Goal: Information Seeking & Learning: Understand process/instructions

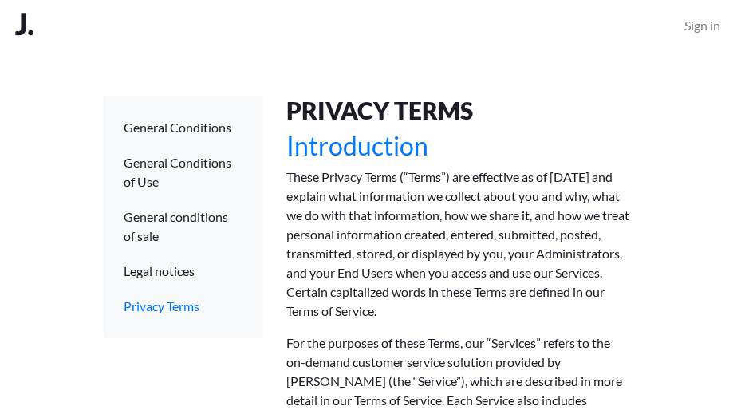
click at [513, 179] on font "These Privacy Terms (“Terms”) are effective as of [DATE] and explain what infor…" at bounding box center [458, 243] width 343 height 149
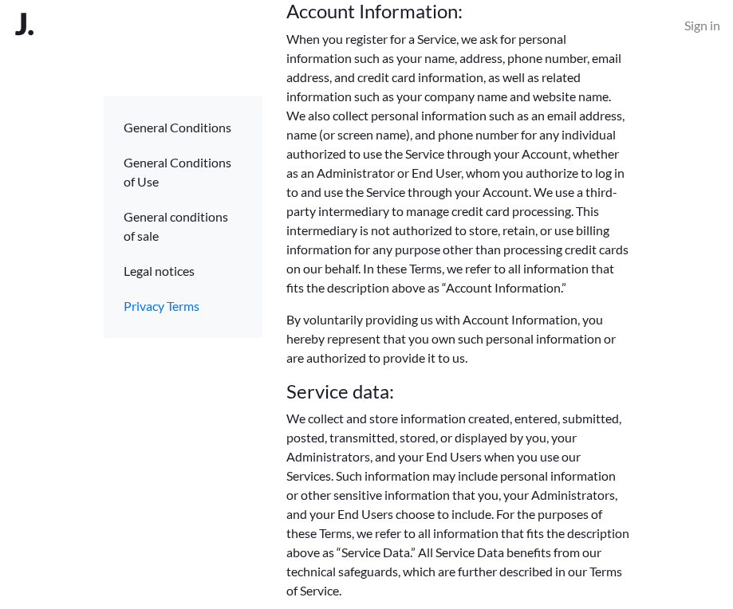
scroll to position [2682, 0]
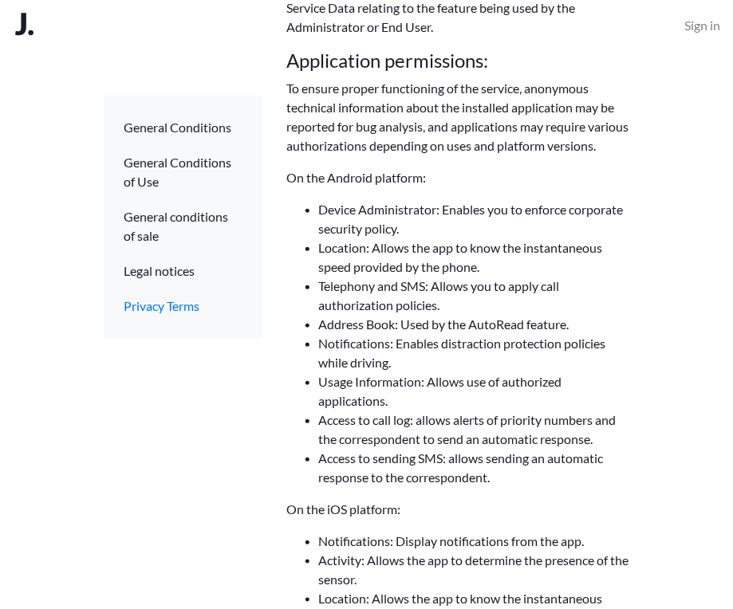
click at [454, 274] on font "Location: Allows the app to know the instantaneous speed provided by the phone." at bounding box center [461, 257] width 284 height 34
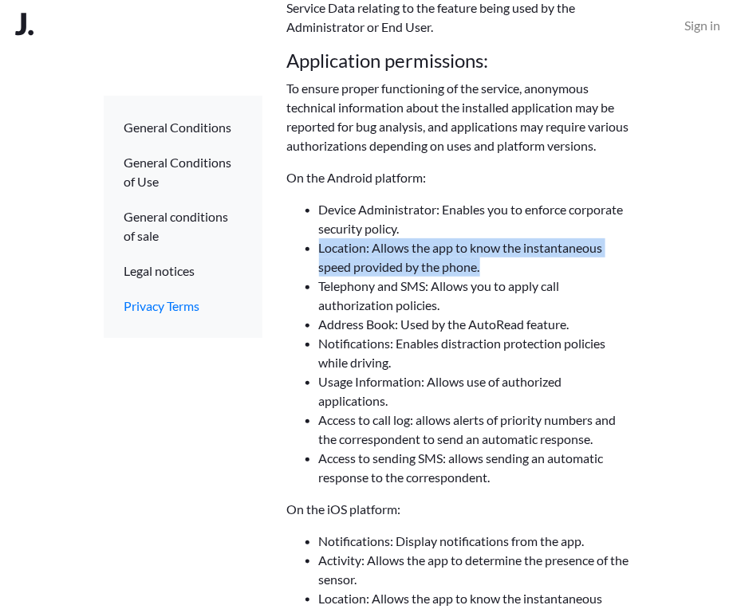
scroll to position [2589, 0]
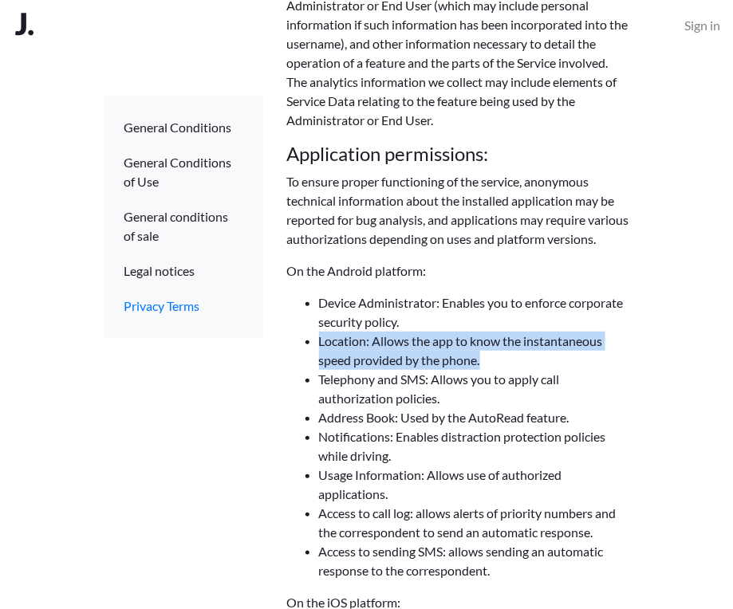
click at [387, 214] on font "To ensure proper functioning of the service, anonymous technical information ab…" at bounding box center [458, 210] width 342 height 73
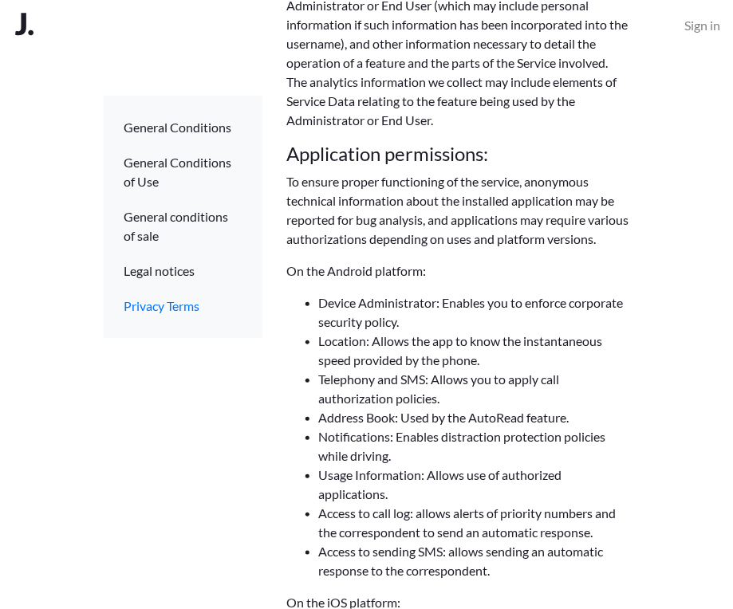
click at [387, 214] on font "To ensure proper functioning of the service, anonymous technical information ab…" at bounding box center [458, 210] width 342 height 73
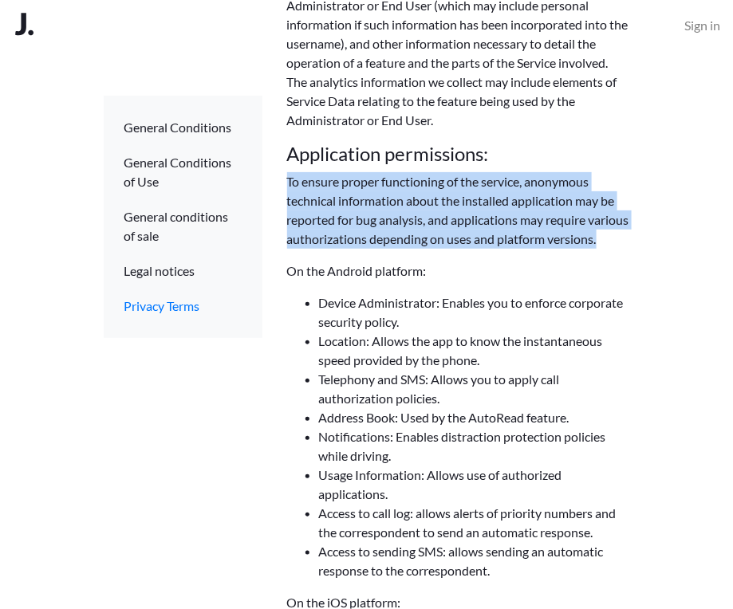
click at [402, 242] on font "To ensure proper functioning of the service, anonymous technical information ab…" at bounding box center [458, 210] width 342 height 73
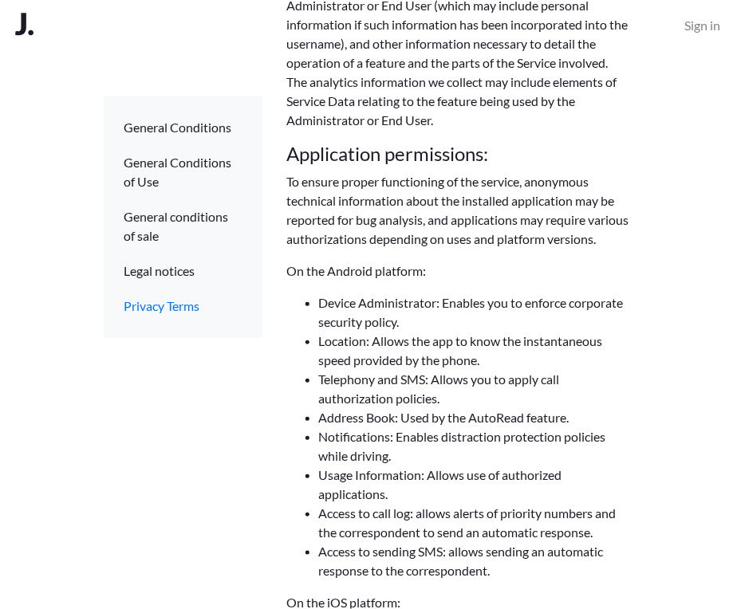
click at [406, 245] on font "To ensure proper functioning of the service, anonymous technical information ab…" at bounding box center [458, 210] width 342 height 73
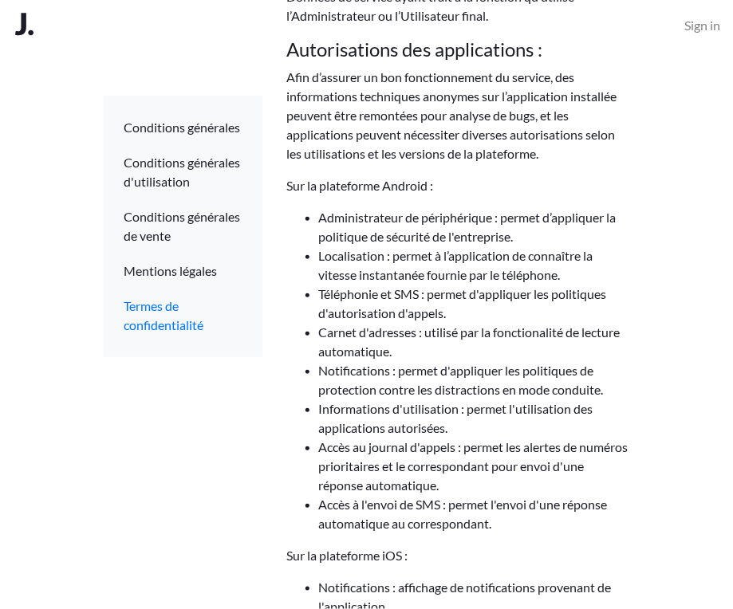
scroll to position [3183, 0]
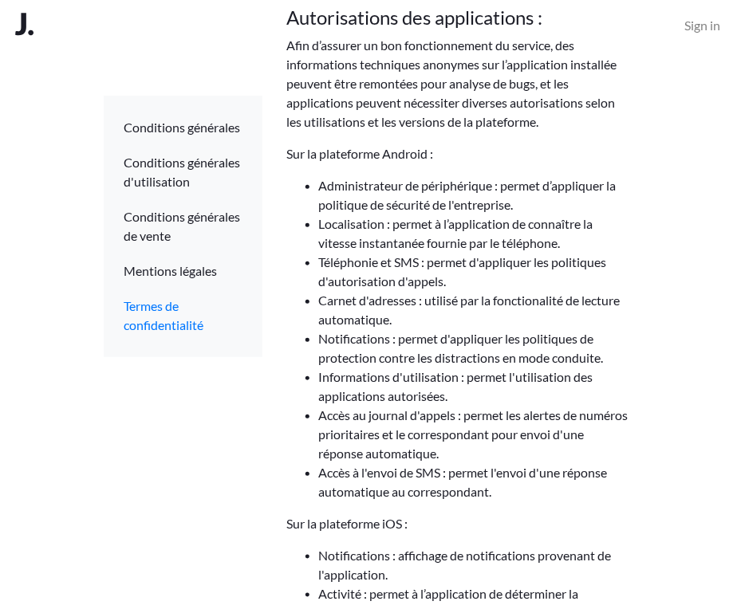
click at [379, 253] on li "Localisation : permet à l’application de connaître la vitesse instantanée fourn…" at bounding box center [474, 233] width 311 height 38
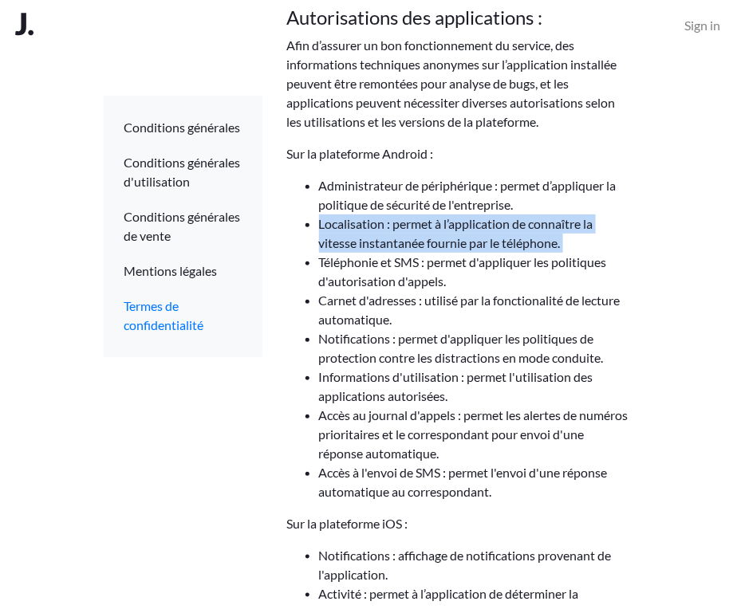
click at [507, 253] on li "Localisation : permet à l’application de connaître la vitesse instantanée fourn…" at bounding box center [474, 233] width 311 height 38
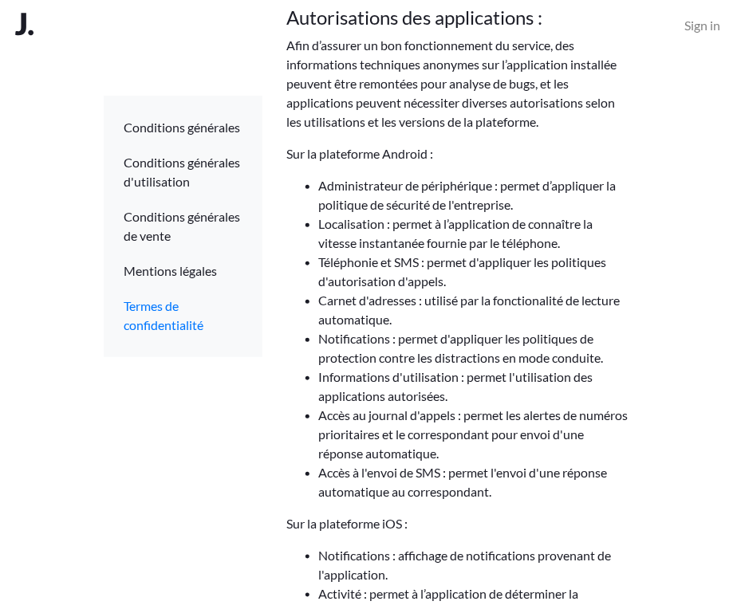
click at [507, 253] on li "Localisation : permet à l’application de connaître la vitesse instantanée fourn…" at bounding box center [474, 233] width 311 height 38
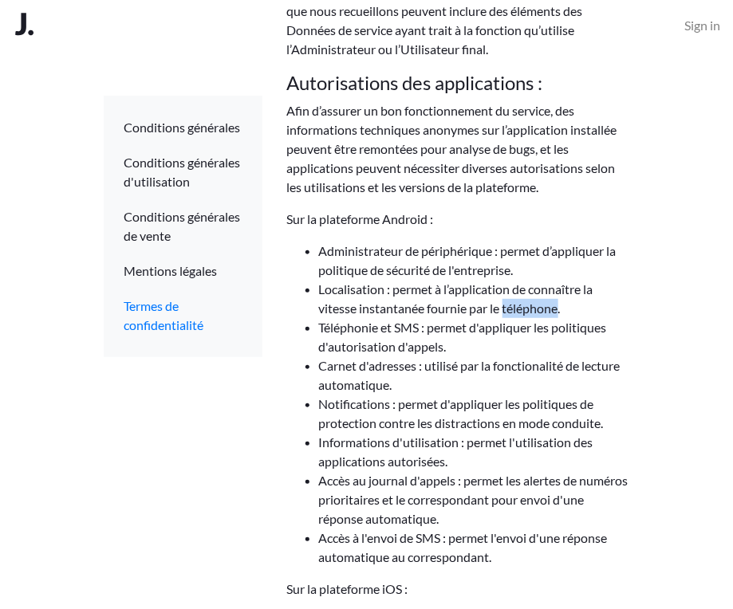
scroll to position [3115, 0]
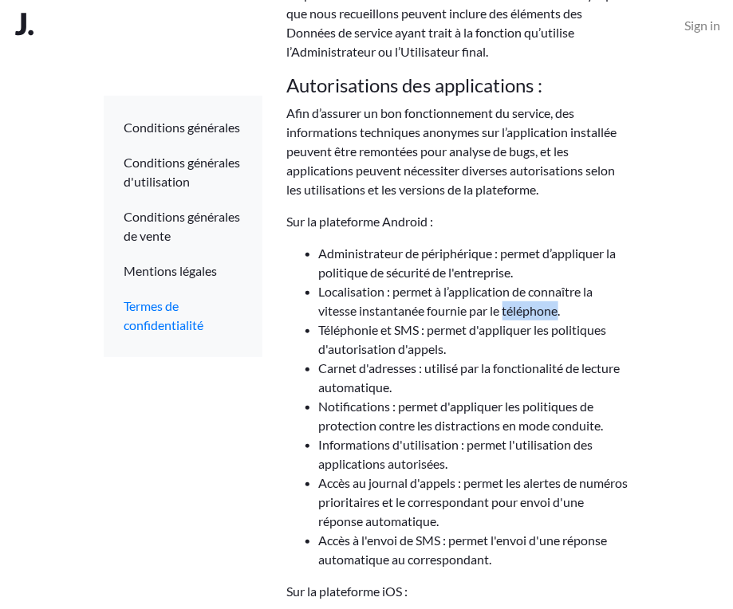
click at [344, 97] on h3 "Autorisations des applications :" at bounding box center [458, 85] width 343 height 23
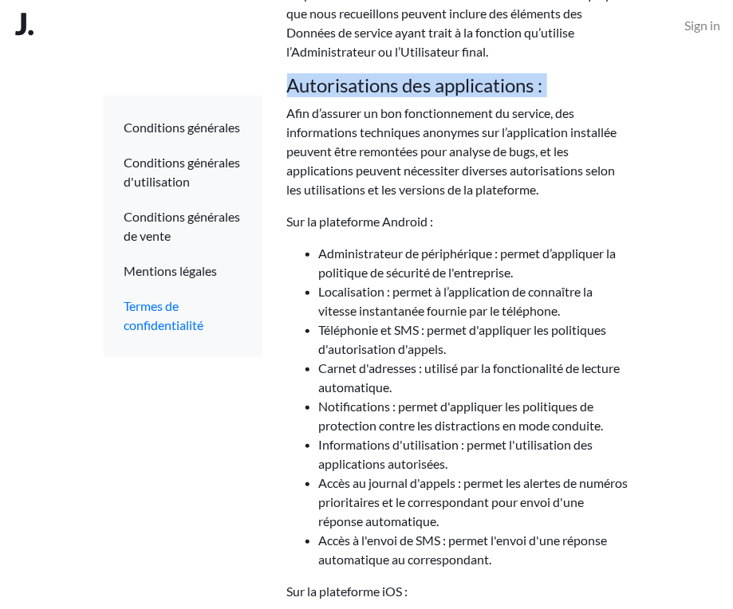
click at [344, 97] on h3 "Autorisations des applications :" at bounding box center [458, 85] width 343 height 23
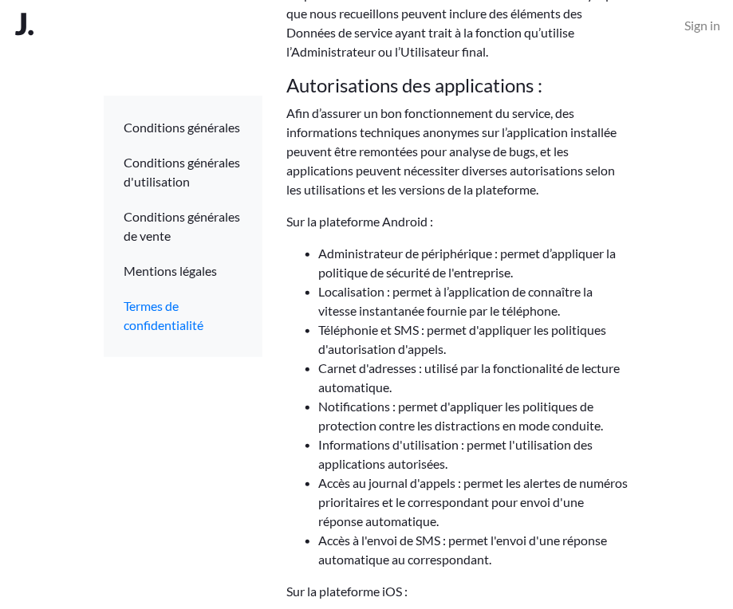
scroll to position [2677, 0]
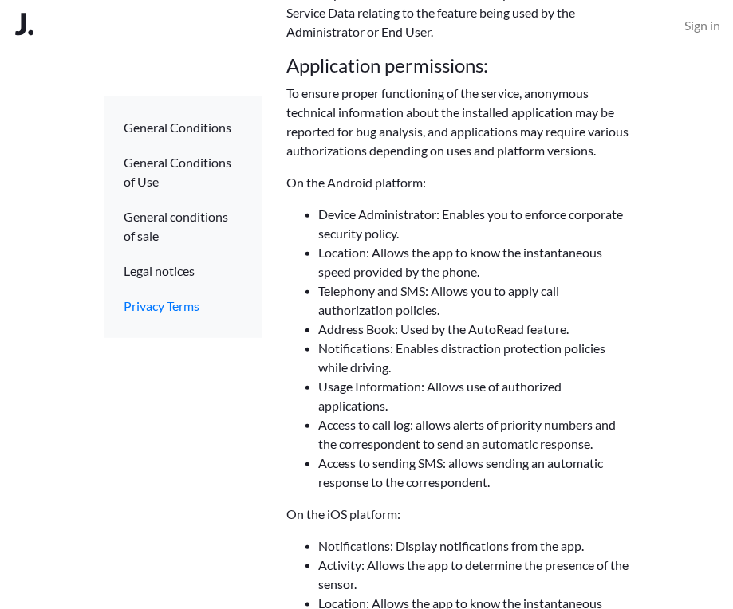
click at [453, 279] on font "Location: Allows the app to know the instantaneous speed provided by the phone." at bounding box center [461, 262] width 284 height 34
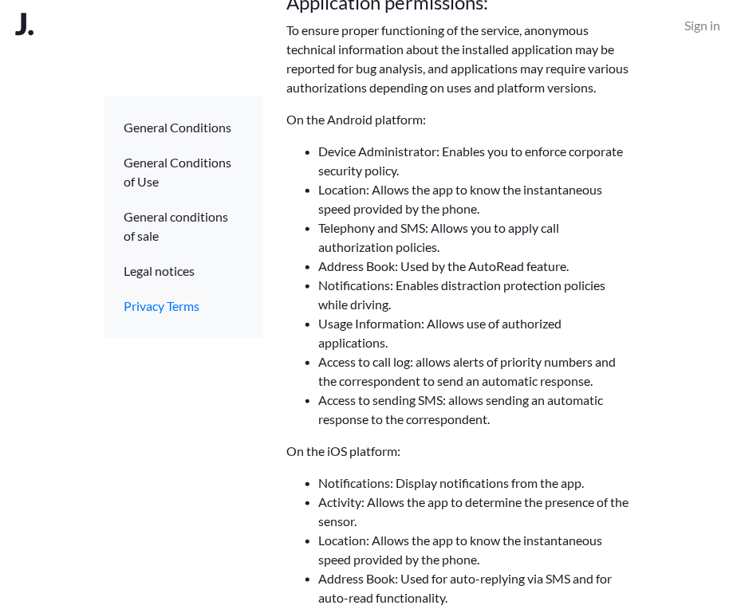
click at [430, 216] on font "Location: Allows the app to know the instantaneous speed provided by the phone." at bounding box center [461, 199] width 284 height 34
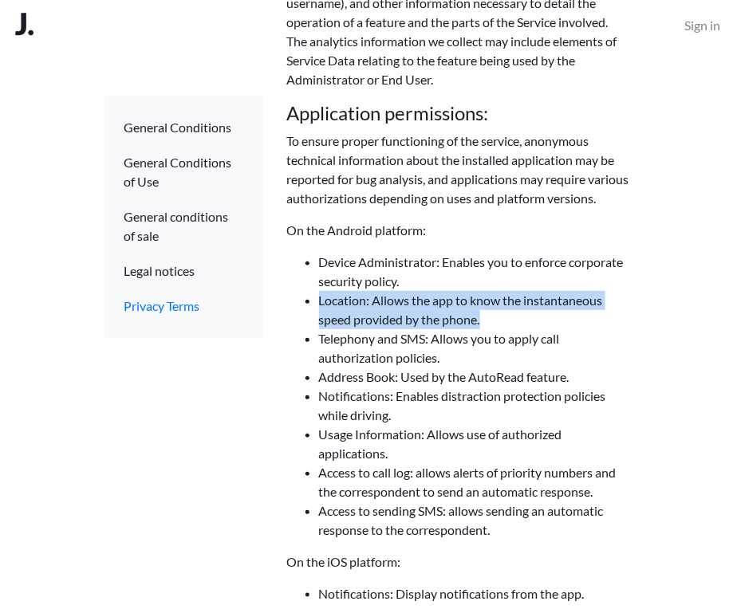
scroll to position [2626, 0]
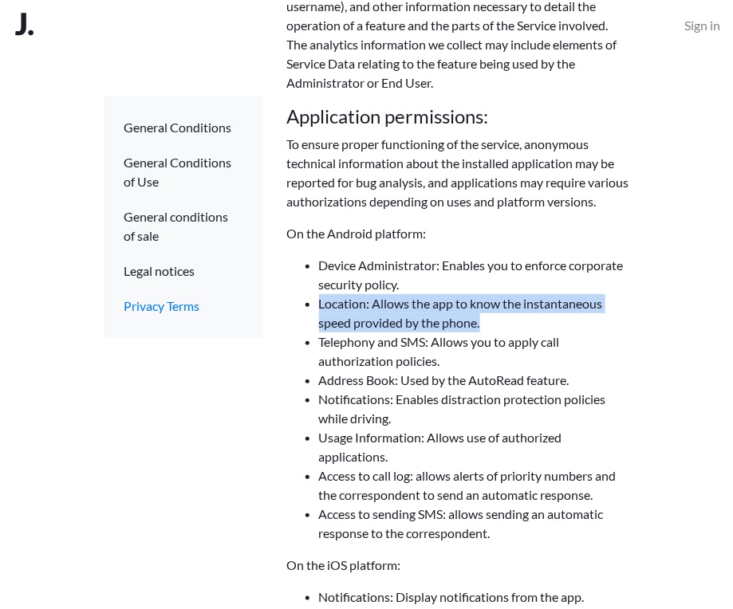
click at [405, 196] on font "To ensure proper functioning of the service, anonymous technical information ab…" at bounding box center [458, 172] width 342 height 73
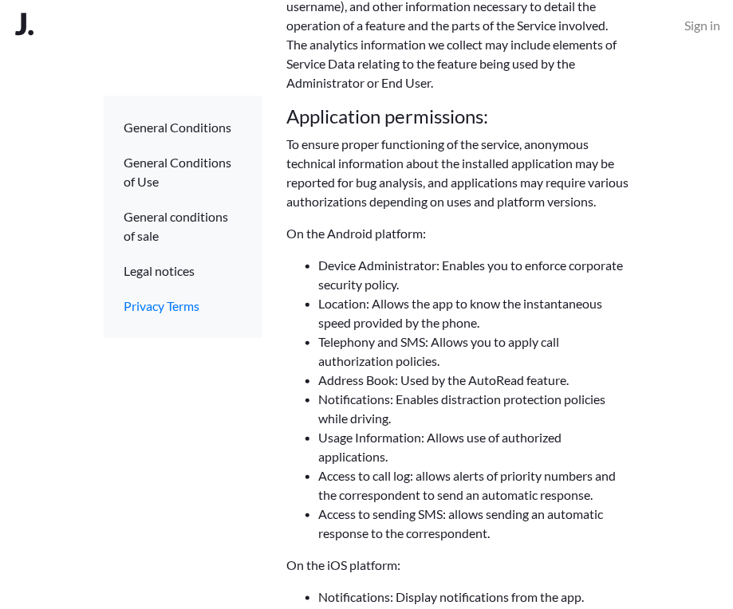
click at [405, 196] on font "To ensure proper functioning of the service, anonymous technical information ab…" at bounding box center [458, 172] width 342 height 73
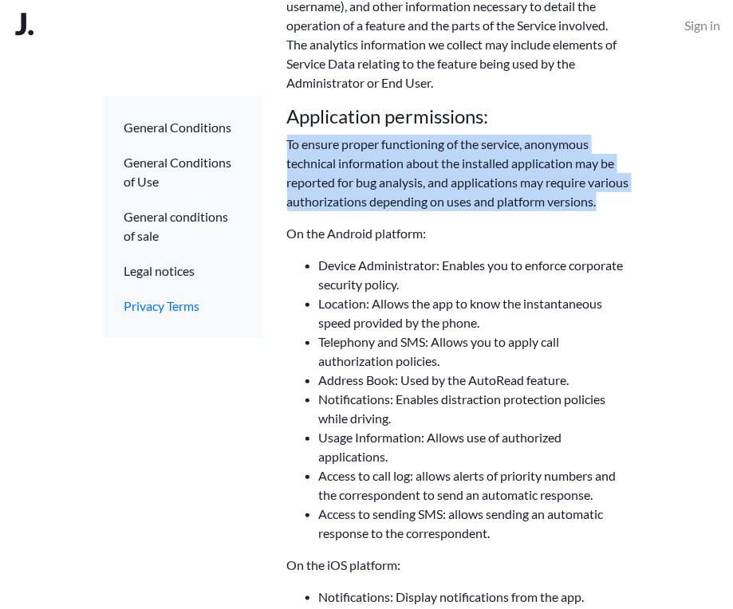
click at [378, 209] on font "To ensure proper functioning of the service, anonymous technical information ab…" at bounding box center [458, 172] width 342 height 73
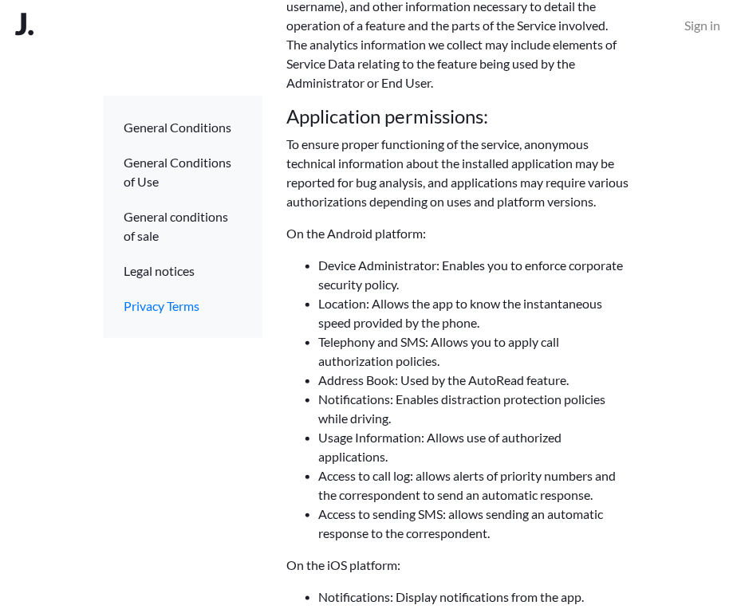
click at [378, 209] on font "To ensure proper functioning of the service, anonymous technical information ab…" at bounding box center [458, 172] width 342 height 73
click at [352, 209] on font "To ensure proper functioning of the service, anonymous technical information ab…" at bounding box center [458, 172] width 342 height 73
click at [311, 209] on font "To ensure proper functioning of the service, anonymous technical information ab…" at bounding box center [458, 172] width 342 height 73
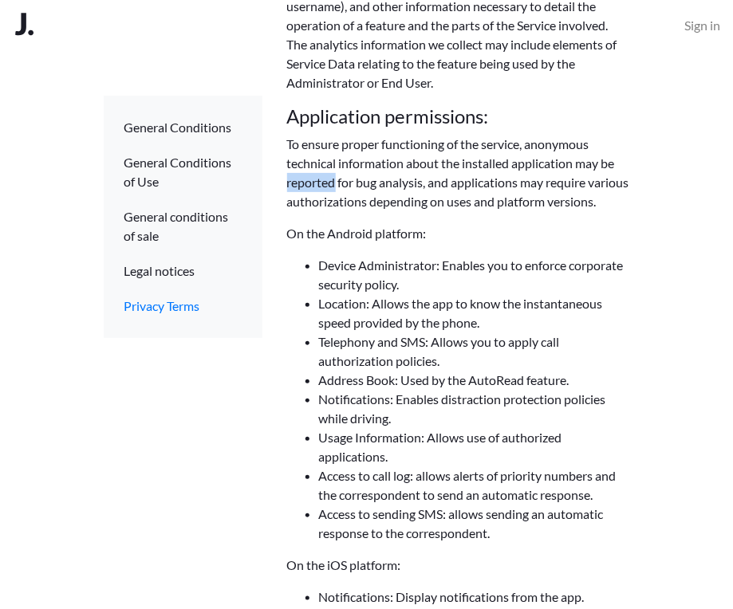
click at [406, 209] on font "To ensure proper functioning of the service, anonymous technical information ab…" at bounding box center [458, 172] width 342 height 73
click at [489, 205] on font "To ensure proper functioning of the service, anonymous technical information ab…" at bounding box center [458, 172] width 342 height 73
click at [466, 209] on font "To ensure proper functioning of the service, anonymous technical information ab…" at bounding box center [458, 172] width 342 height 73
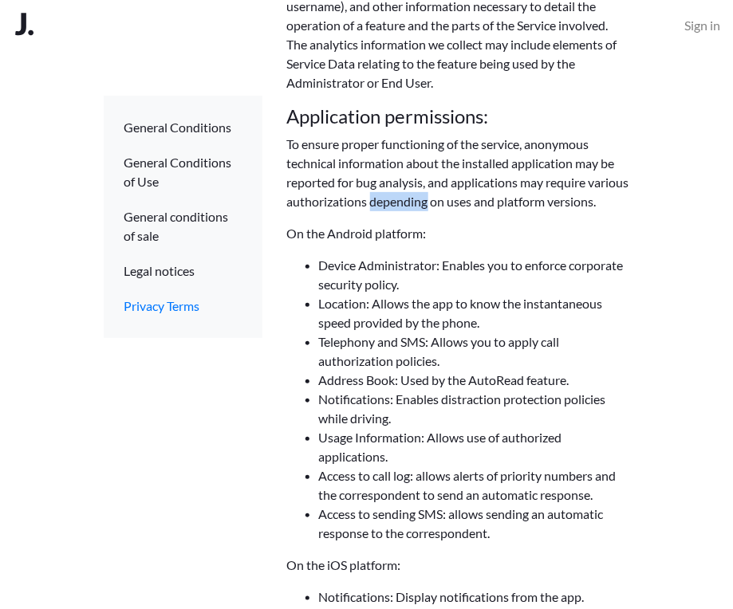
click at [399, 209] on font "To ensure proper functioning of the service, anonymous technical information ab…" at bounding box center [458, 172] width 342 height 73
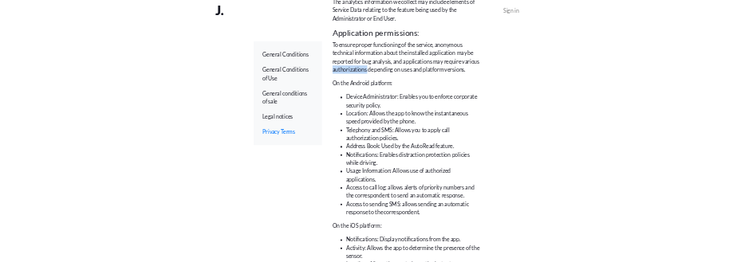
scroll to position [2669, 0]
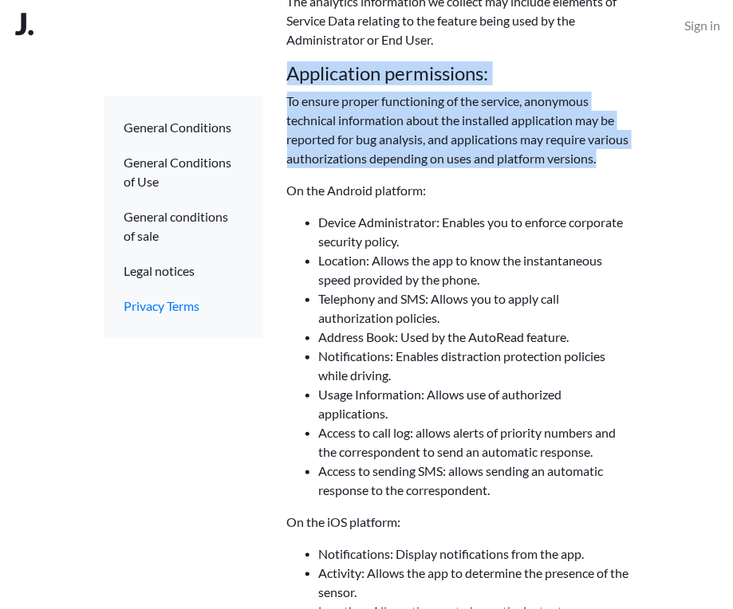
drag, startPoint x: 289, startPoint y: 110, endPoint x: 411, endPoint y: 218, distance: 162.1
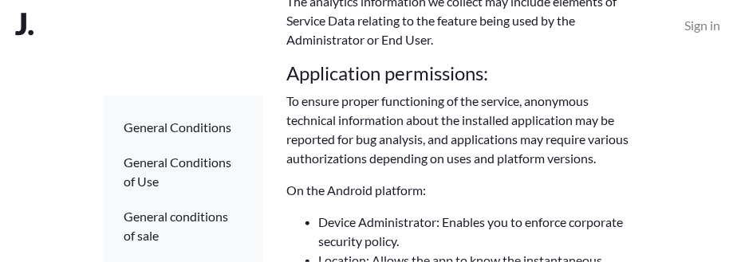
click at [305, 85] on font "Application permissions:" at bounding box center [388, 72] width 202 height 23
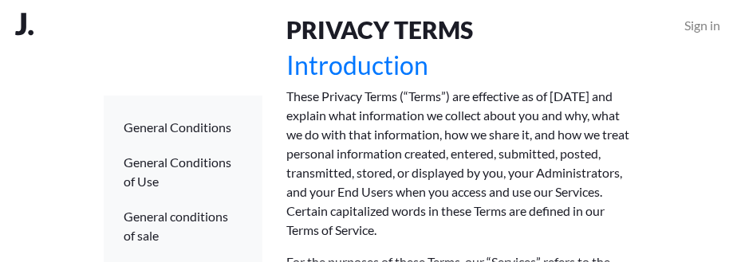
scroll to position [81, 0]
click at [435, 149] on font "These Privacy Terms (“Terms”) are effective as of [DATE] and explain what infor…" at bounding box center [458, 162] width 343 height 149
click at [356, 115] on font "These Privacy Terms (“Terms”) are effective as of [DATE] and explain what infor…" at bounding box center [458, 162] width 343 height 149
click at [434, 123] on p "These Privacy Terms (“Terms”) are effective as of [DATE] and explain what infor…" at bounding box center [458, 162] width 343 height 153
click at [262, 46] on nav "Sign in" at bounding box center [366, 24] width 733 height 48
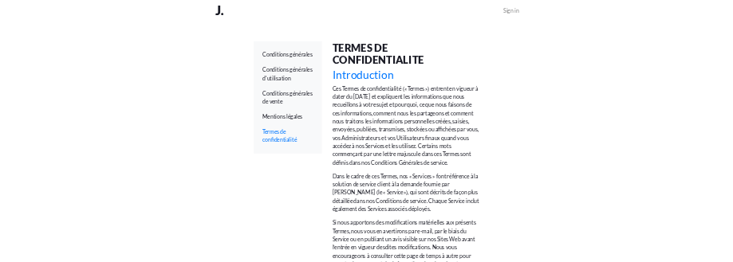
scroll to position [2669, 0]
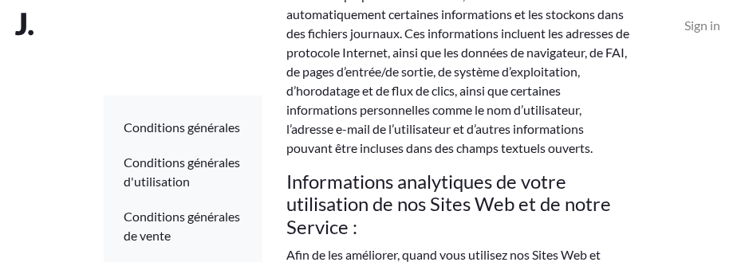
click at [341, 63] on p "Comme la plupart des sites Web, nous recueillons automatiquement certaines info…" at bounding box center [458, 72] width 343 height 172
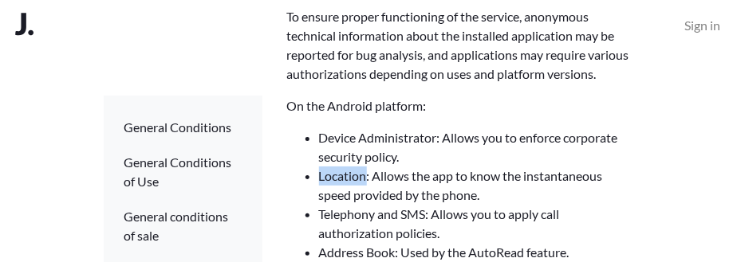
scroll to position [2928, 0]
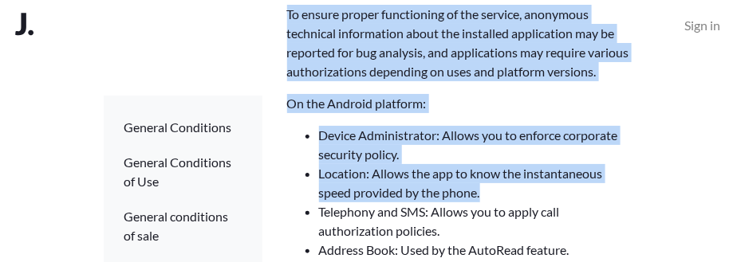
drag, startPoint x: 499, startPoint y: 247, endPoint x: 283, endPoint y: 57, distance: 287.5
click at [214, 111] on li "General Conditions" at bounding box center [183, 127] width 118 height 35
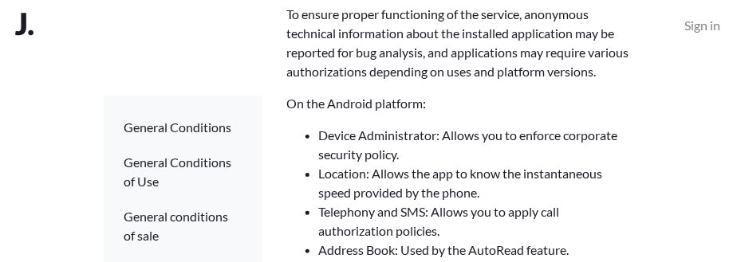
click at [444, 162] on font "Device Administrator: Allows you to enforce corporate security policy." at bounding box center [468, 145] width 299 height 34
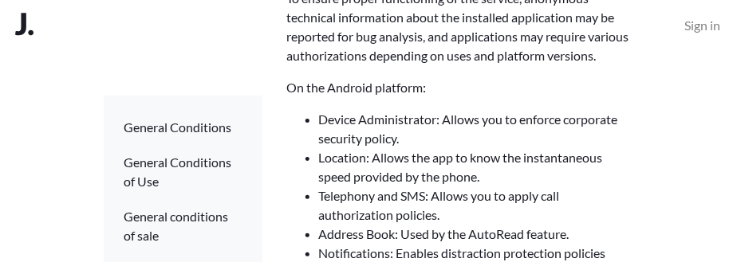
scroll to position [2942, 0]
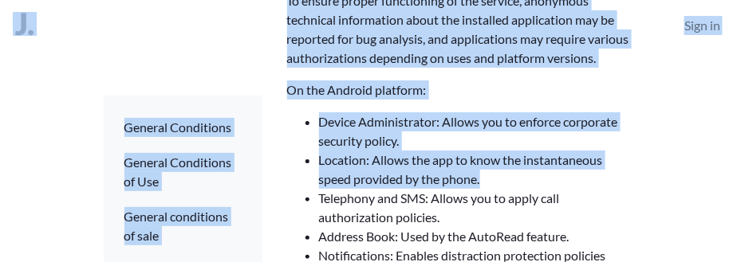
drag, startPoint x: 488, startPoint y: 229, endPoint x: 316, endPoint y: 38, distance: 256.8
click at [316, 38] on nav "Sign in" at bounding box center [366, 24] width 733 height 48
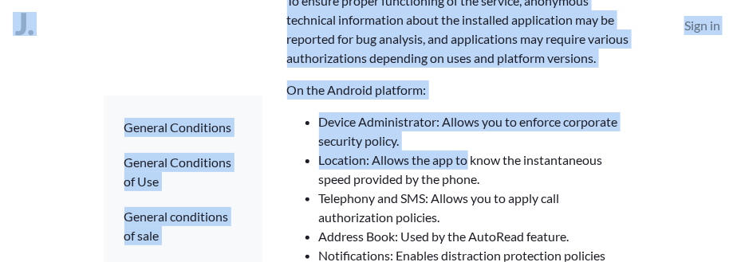
drag, startPoint x: 288, startPoint y: 6, endPoint x: 466, endPoint y: 215, distance: 274.3
click at [466, 187] on font "Location: Allows the app to know the instantaneous speed provided by the phone." at bounding box center [461, 169] width 284 height 34
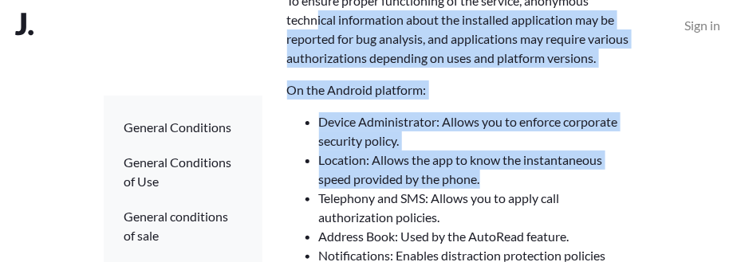
drag, startPoint x: 491, startPoint y: 233, endPoint x: 320, endPoint y: 49, distance: 251.6
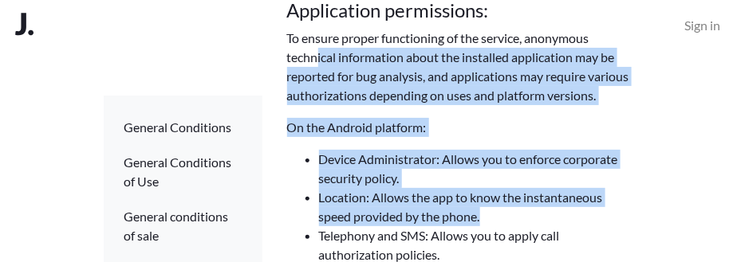
scroll to position [2907, 0]
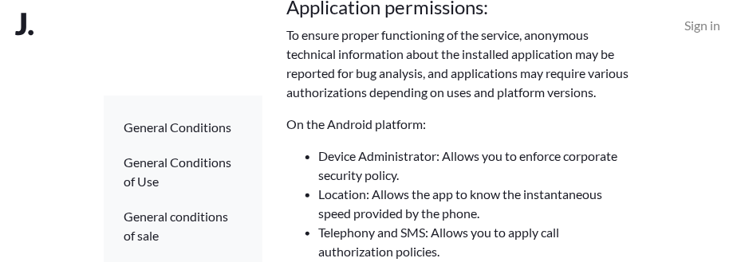
click at [289, 70] on font "To ensure proper functioning of the service, anonymous technical information ab…" at bounding box center [458, 63] width 342 height 73
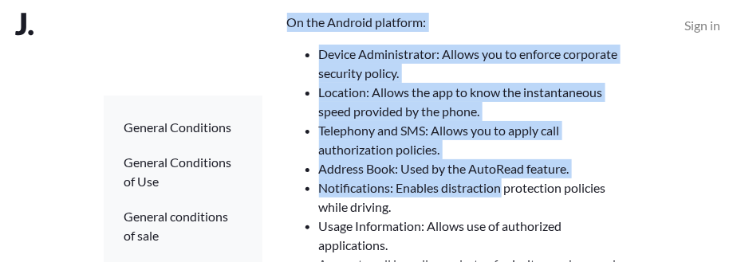
scroll to position [3030, 0]
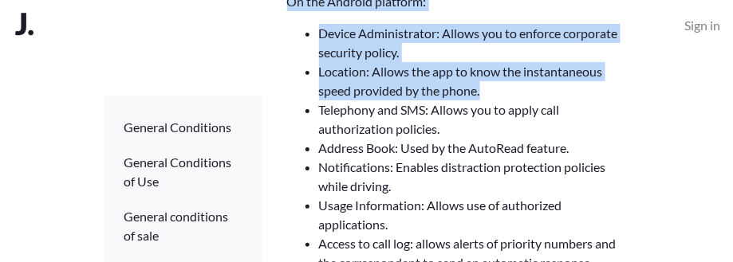
drag, startPoint x: 289, startPoint y: 54, endPoint x: 496, endPoint y: 146, distance: 226.6
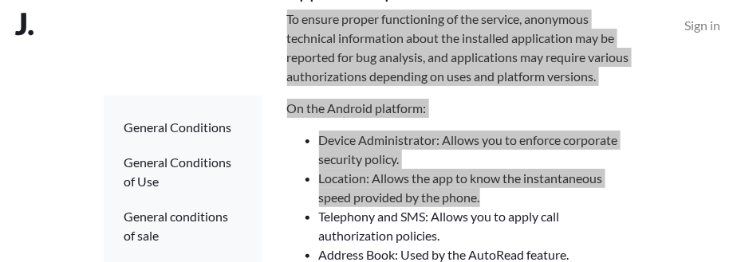
scroll to position [2927, 0]
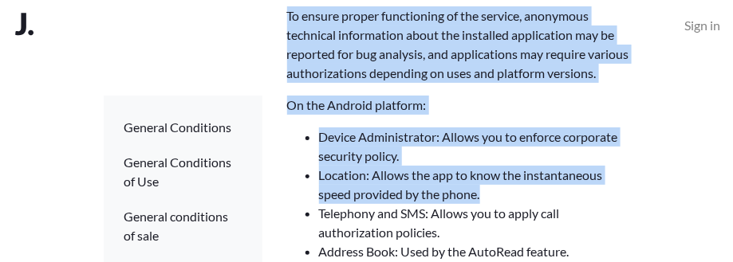
click at [305, 112] on font "On the Android platform:" at bounding box center [357, 104] width 140 height 15
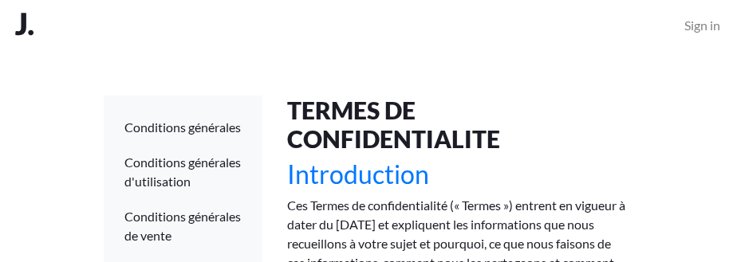
scroll to position [2669, 0]
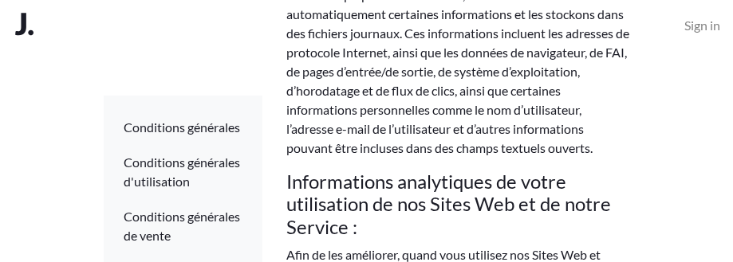
click at [299, 158] on p "Comme la plupart des sites Web, nous recueillons automatiquement certaines info…" at bounding box center [458, 72] width 343 height 172
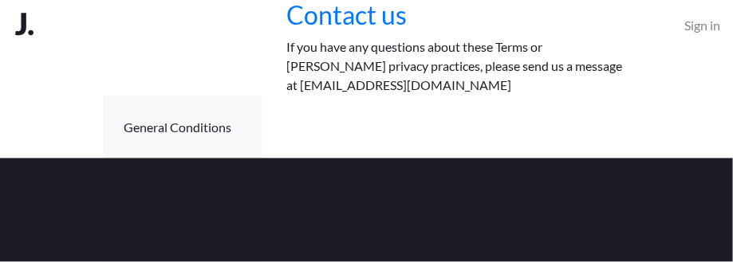
scroll to position [9419, 0]
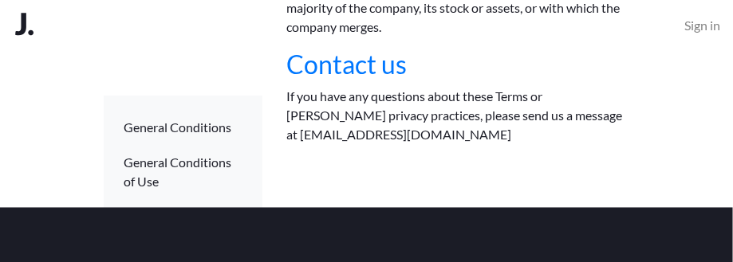
click at [239, 208] on li "General conditions of sale" at bounding box center [183, 226] width 118 height 54
